Goal: Check status: Check status

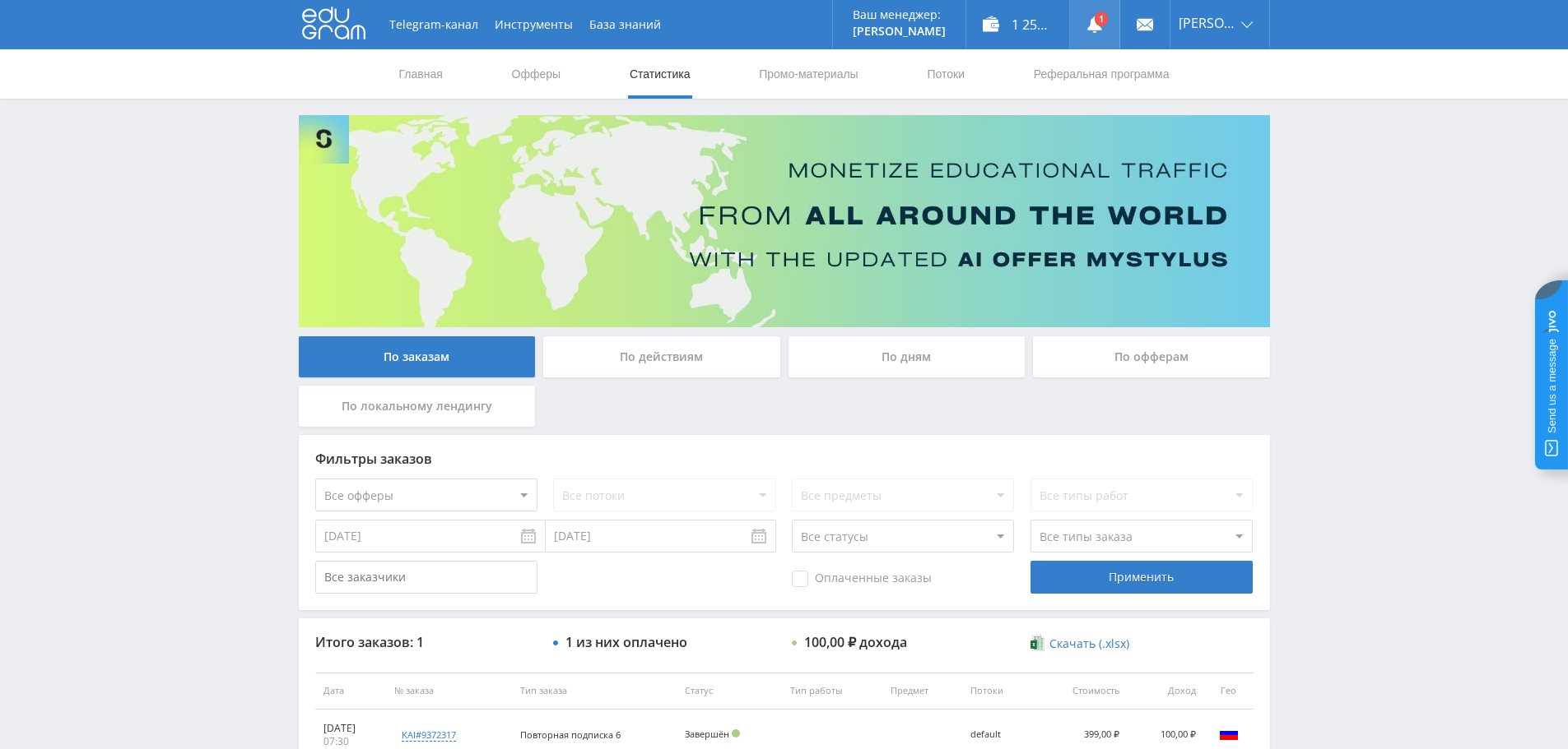
click at [1089, 12] on link at bounding box center [1094, 25] width 50 height 50
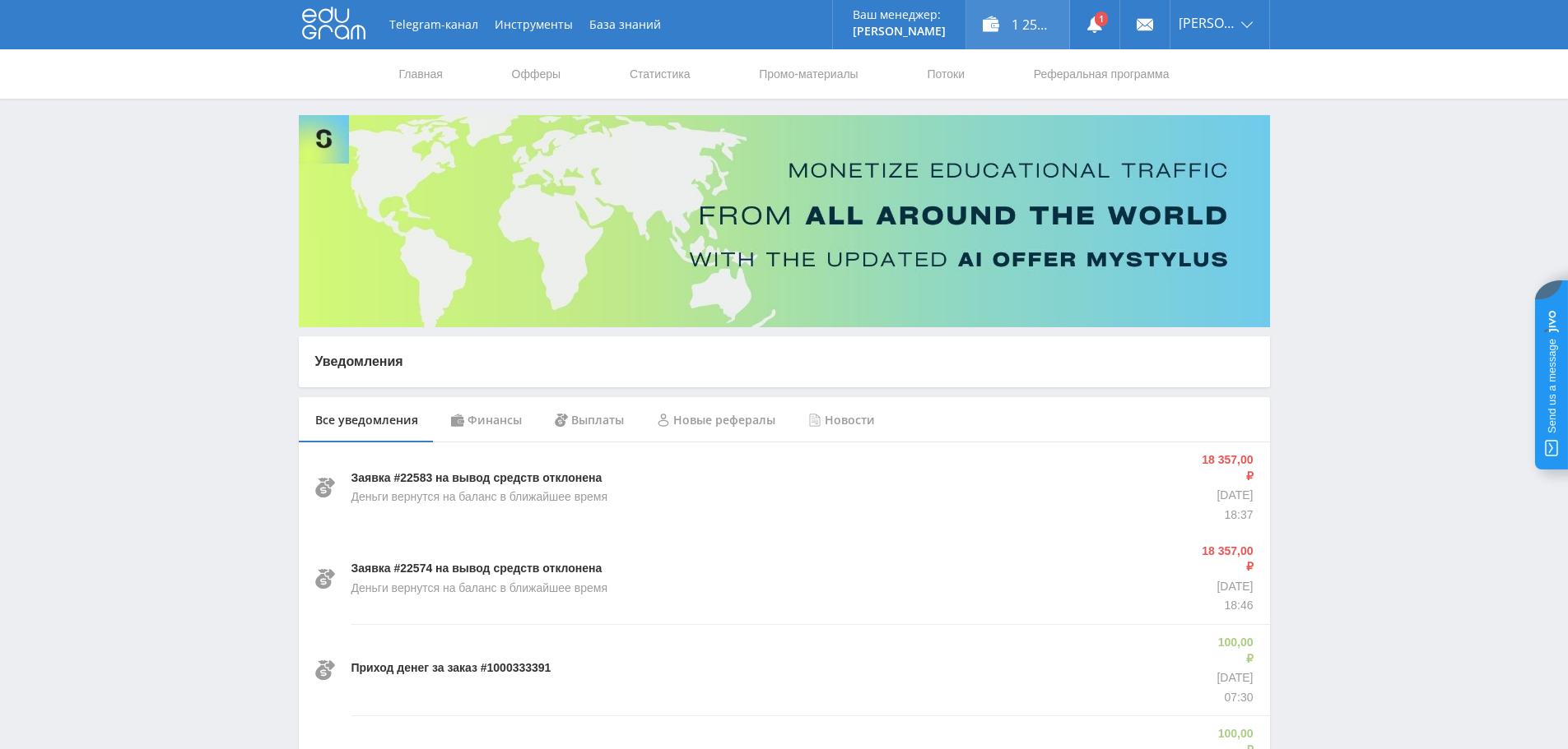
click at [1030, 24] on div "1 257,00 ₽" at bounding box center [1018, 25] width 103 height 50
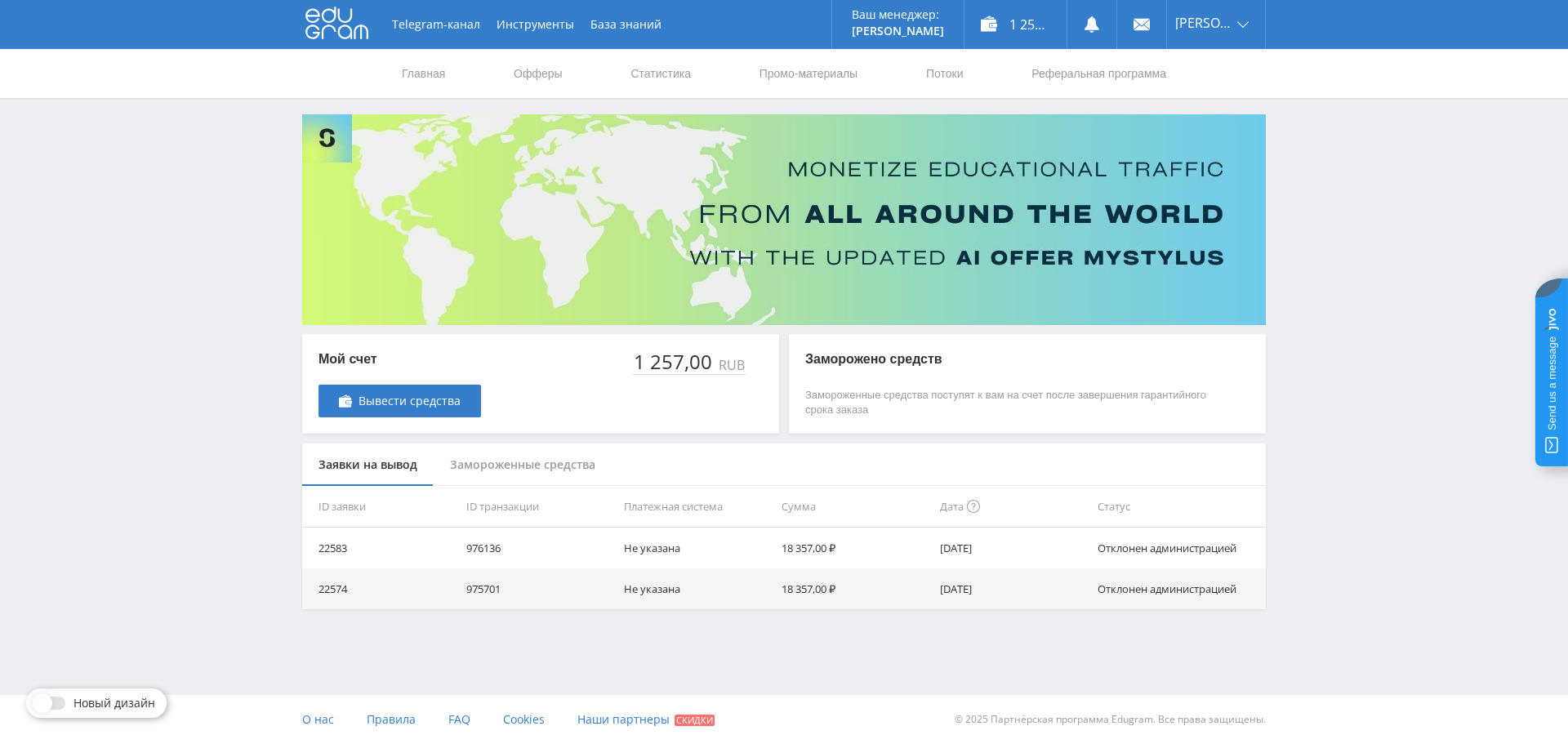
click at [507, 469] on div "Замороженные средства" at bounding box center [522, 465] width 178 height 43
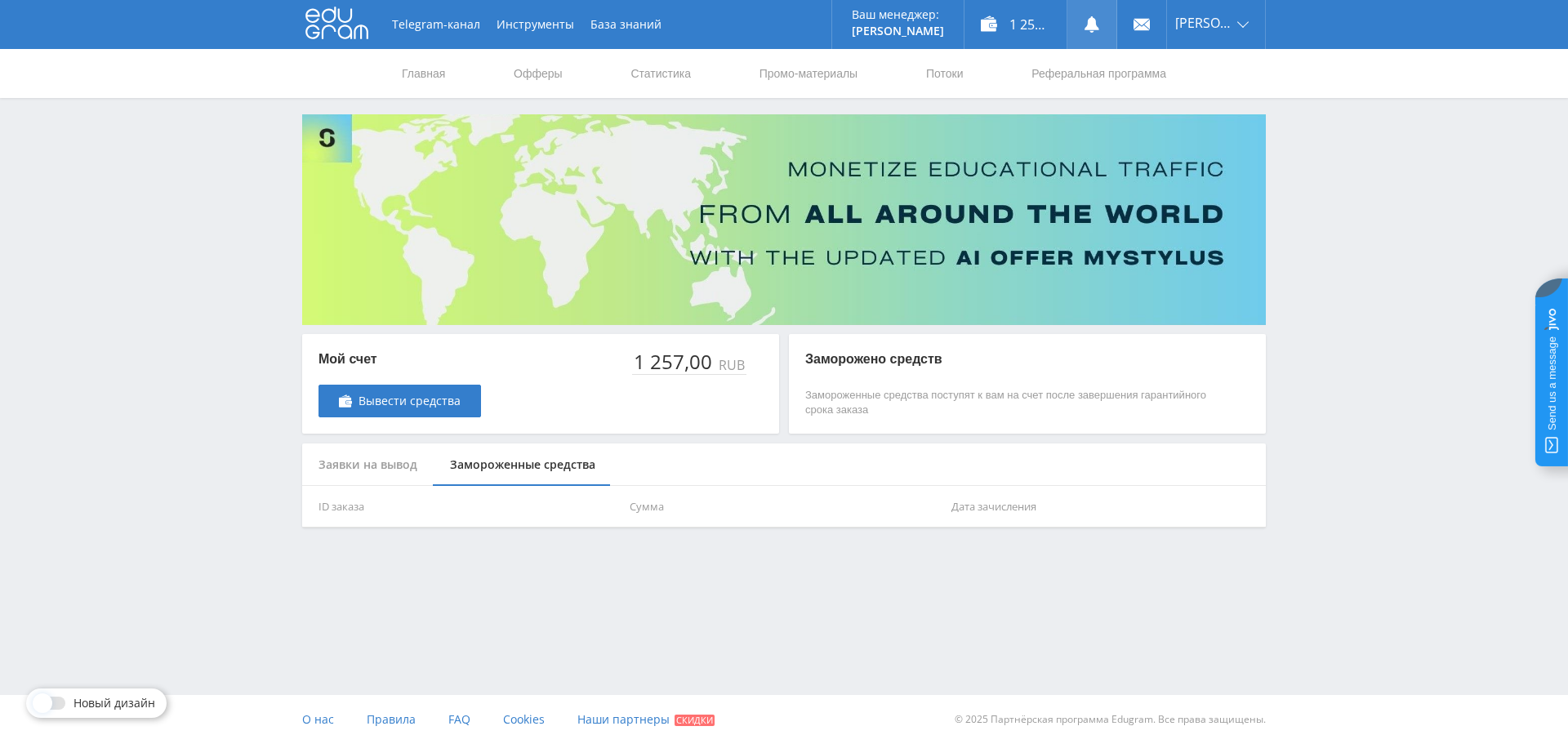
click at [1085, 22] on link at bounding box center [1092, 25] width 49 height 49
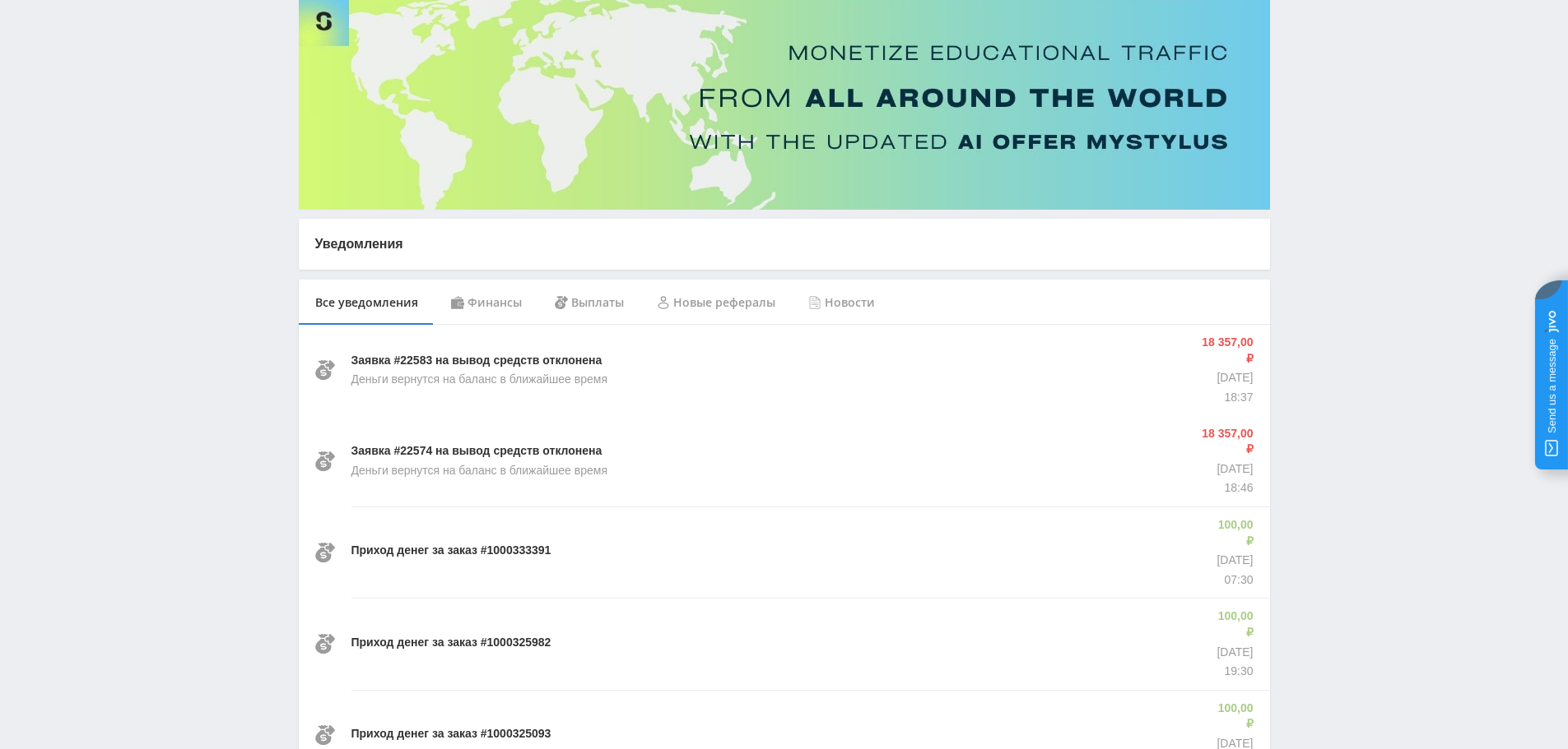
scroll to position [164, 0]
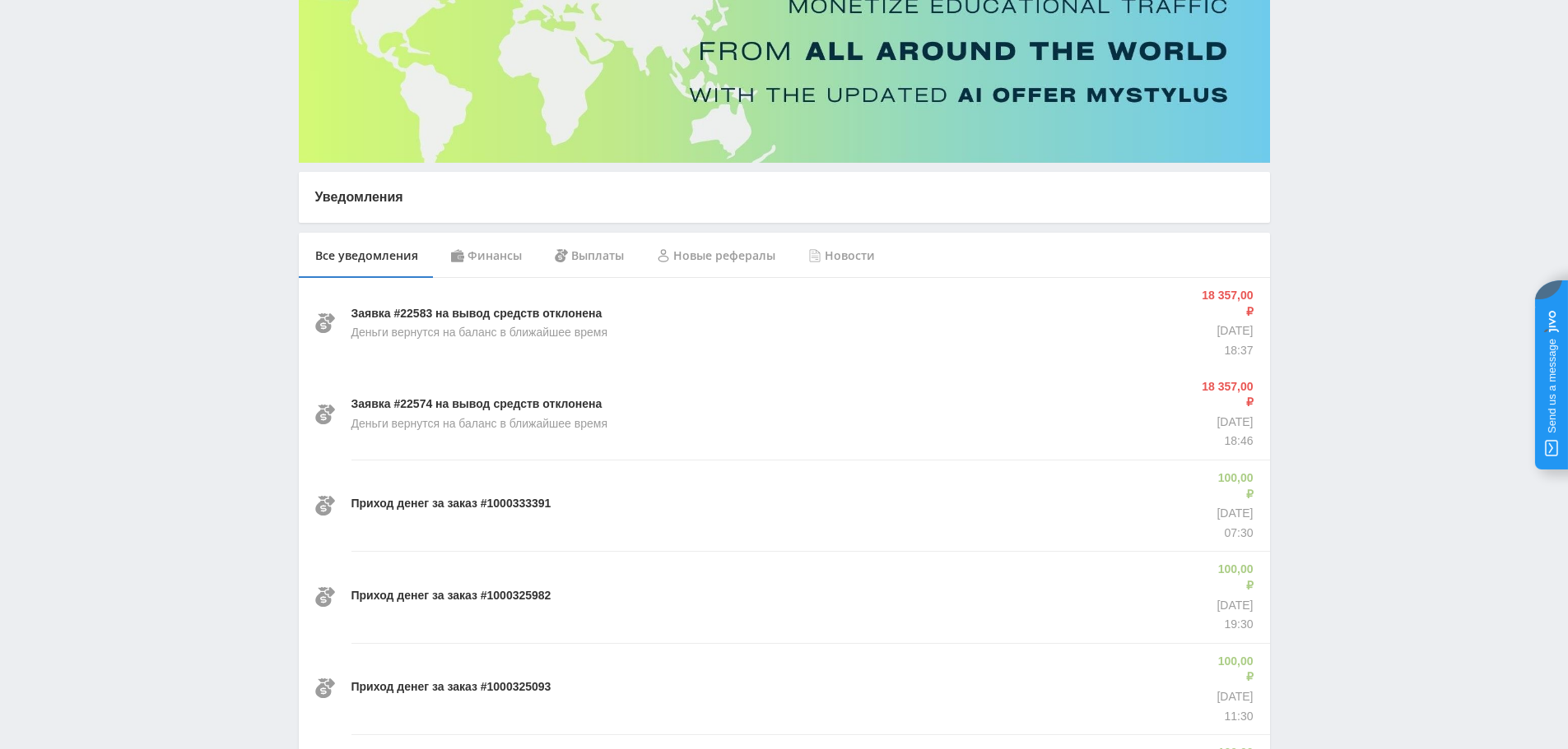
click at [483, 259] on div "Финансы" at bounding box center [486, 256] width 104 height 46
